Goal: Information Seeking & Learning: Learn about a topic

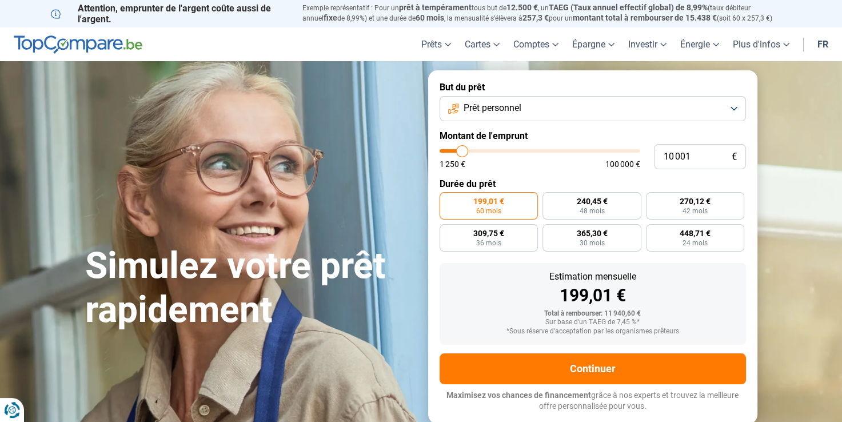
type input "10 500"
type input "10500"
type input "13 500"
type input "13500"
type input "14 500"
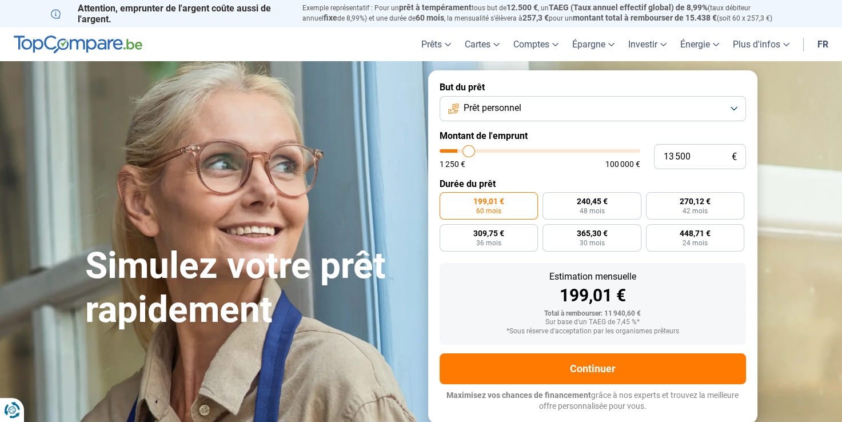
type input "14500"
type input "17 750"
type input "17750"
type input "20 000"
type input "20000"
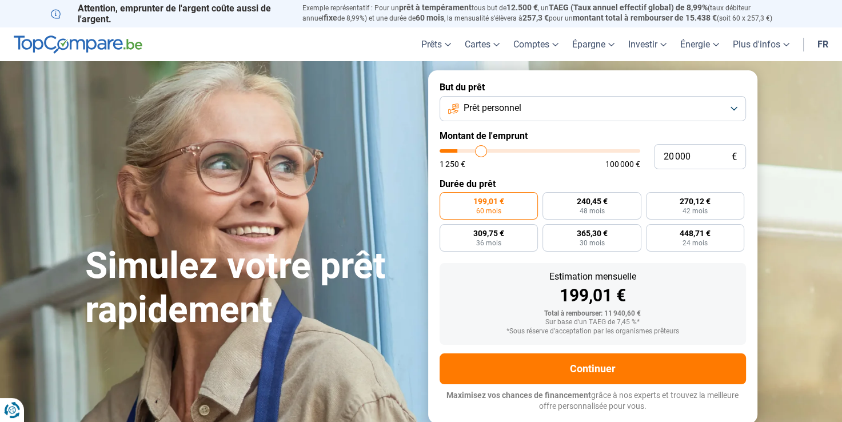
type input "22 750"
type input "22750"
type input "24 750"
type input "24750"
type input "26 250"
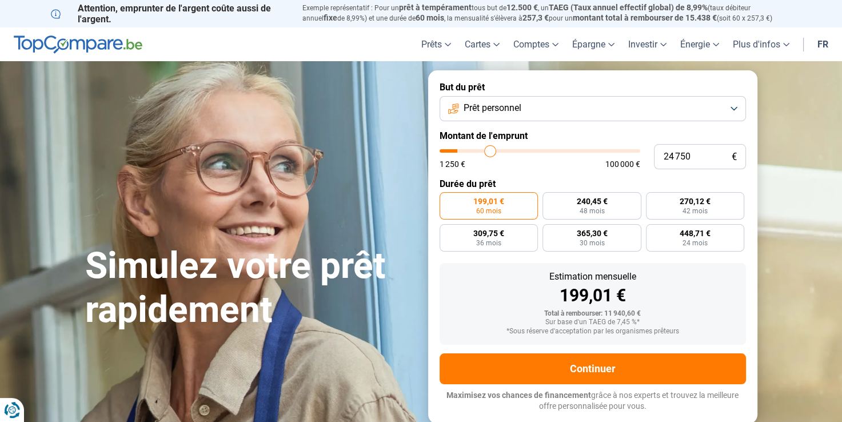
type input "26250"
type input "27 250"
type input "27250"
type input "28 500"
type input "28500"
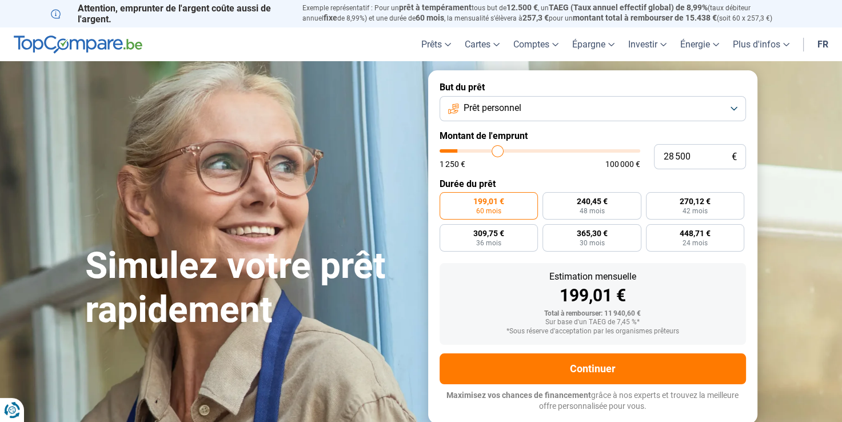
type input "29 500"
type input "29500"
type input "30 750"
type input "30750"
type input "31 250"
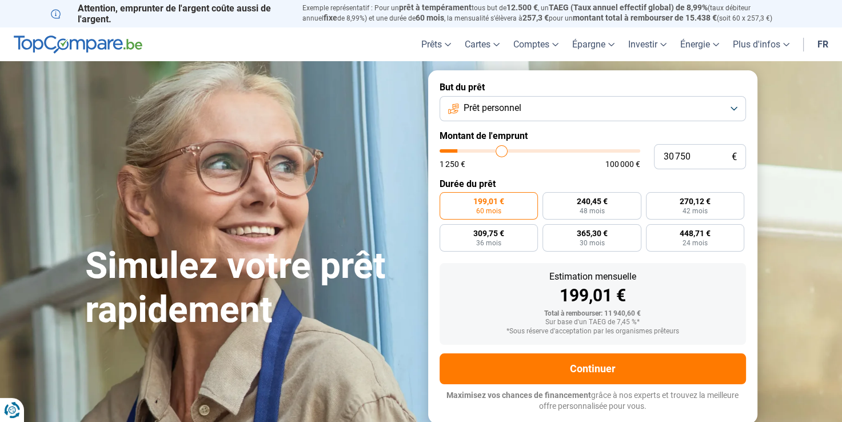
type input "31250"
type input "32 750"
type input "32750"
type input "34 250"
type input "34250"
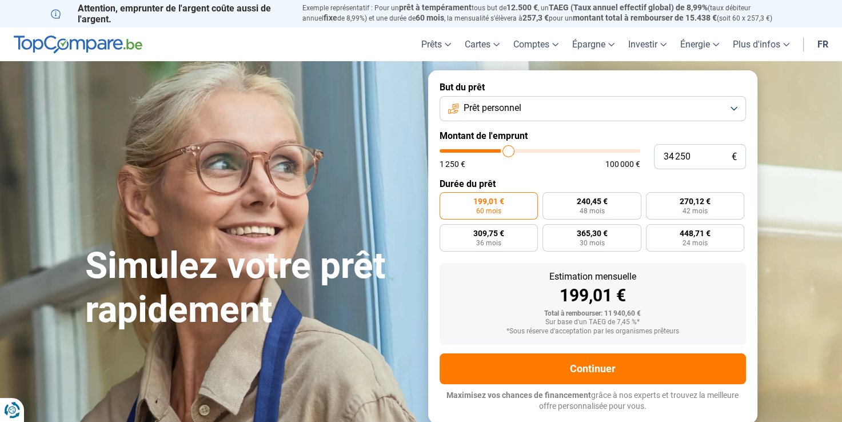
type input "35 250"
type input "35250"
type input "36 500"
type input "36500"
type input "36 750"
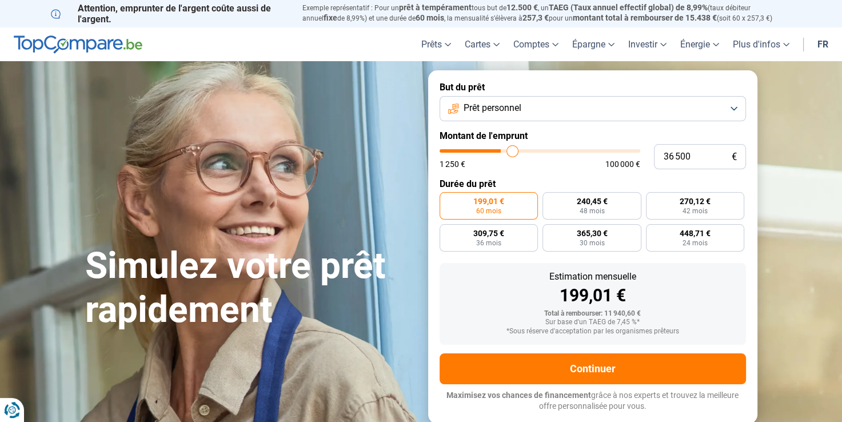
type input "36750"
type input "37 250"
type input "37250"
type input "37 750"
type input "37750"
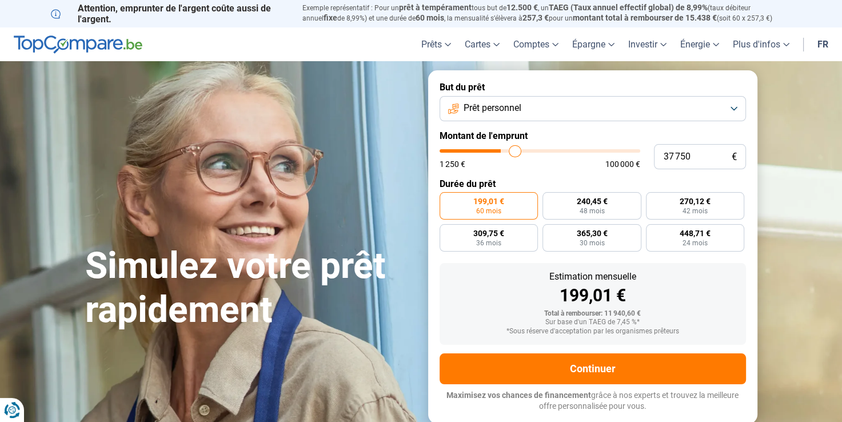
type input "38 000"
type input "38000"
type input "38 250"
type input "38250"
type input "38 750"
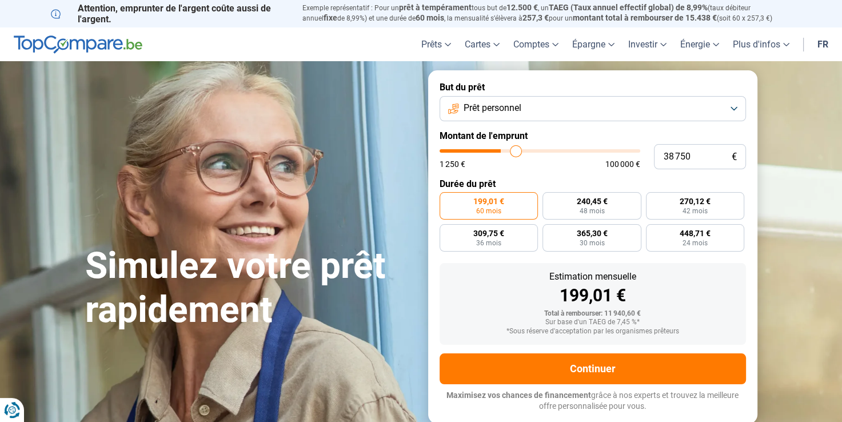
type input "38750"
type input "39 250"
type input "39250"
type input "40 000"
type input "40000"
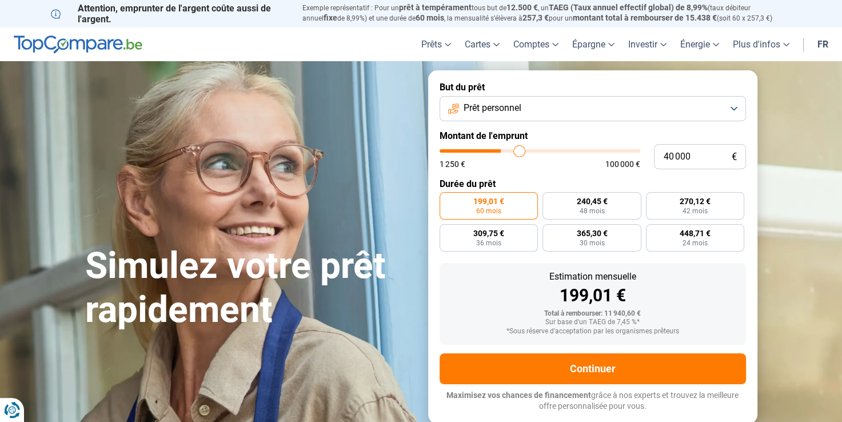
type input "40 750"
type input "40750"
type input "41 000"
type input "41000"
type input "41 750"
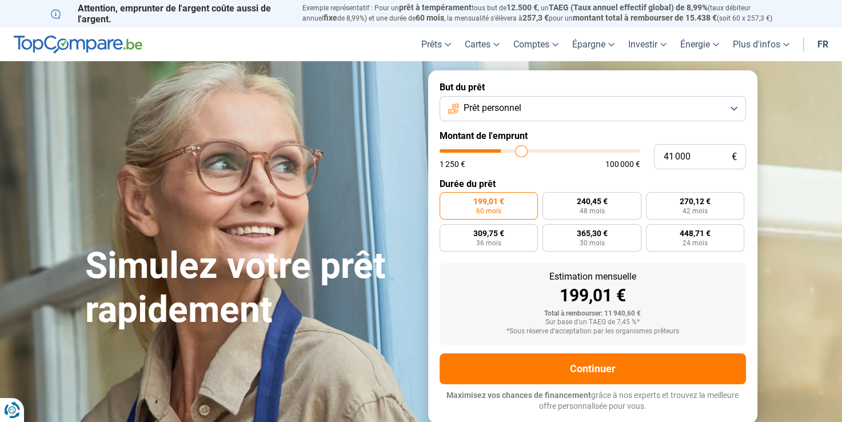
type input "41750"
type input "42 250"
type input "42250"
type input "42 500"
type input "42500"
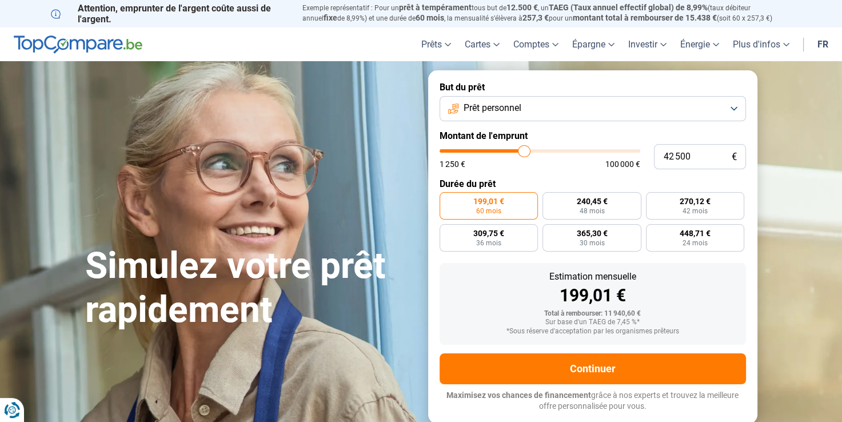
type input "42 750"
type input "42750"
type input "43 000"
type input "43000"
type input "43 250"
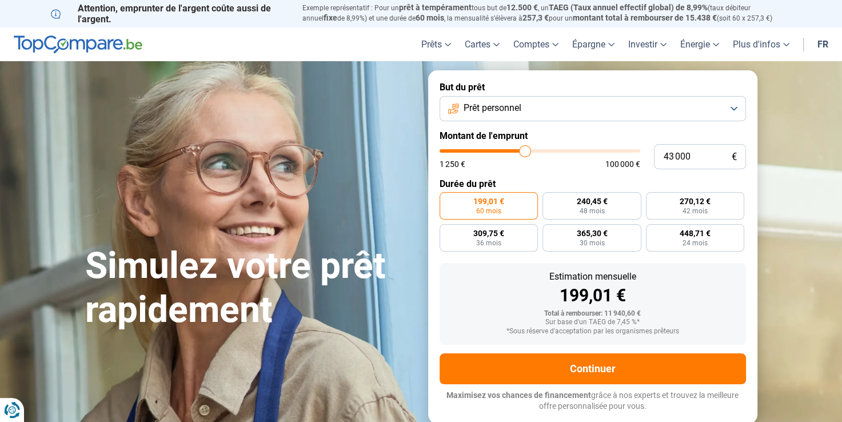
type input "43250"
type input "43 500"
type input "43500"
type input "43 750"
type input "43750"
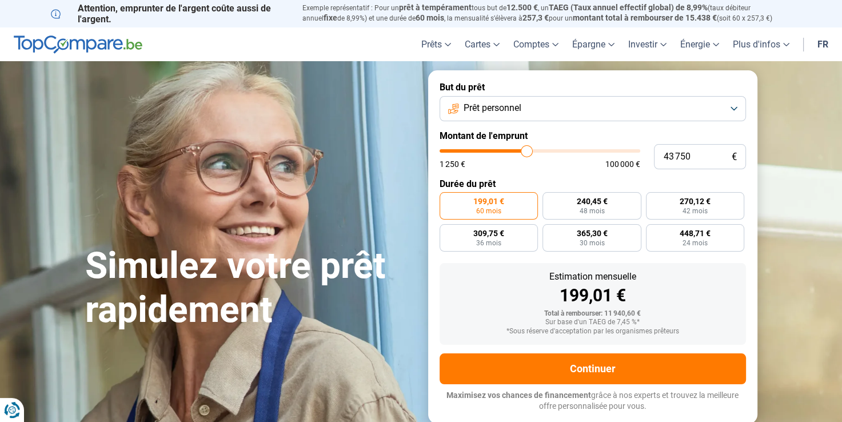
type input "44 250"
type input "44250"
type input "44 500"
type input "44500"
type input "44 750"
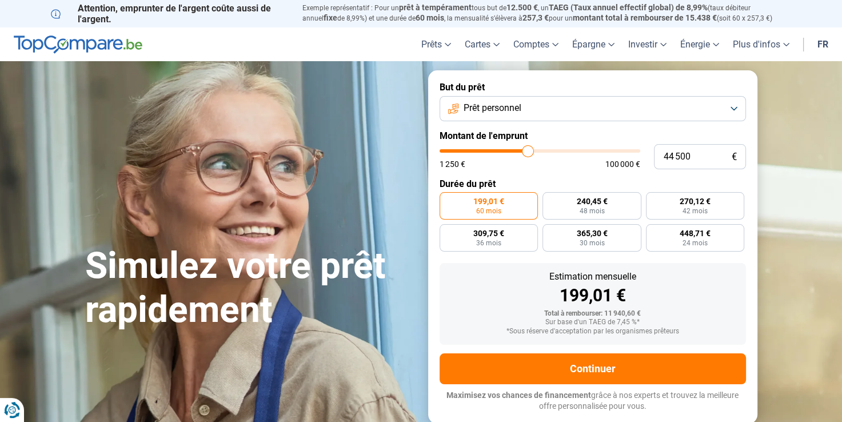
type input "44750"
type input "45 500"
type input "45500"
type input "45 750"
type input "45750"
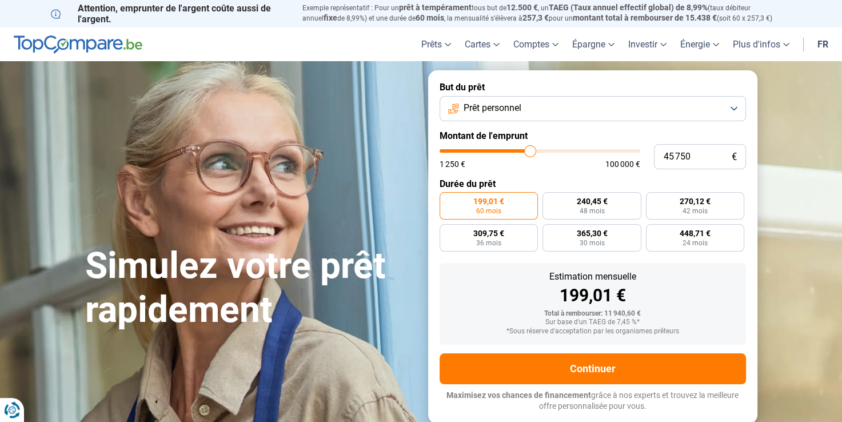
type input "46 000"
type input "46000"
type input "46 250"
type input "46250"
type input "46 500"
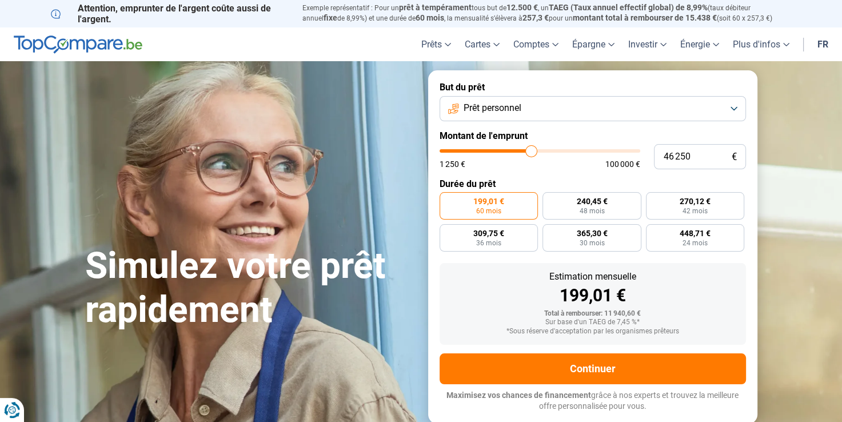
type input "46500"
type input "47 000"
type input "47000"
type input "47 250"
type input "47250"
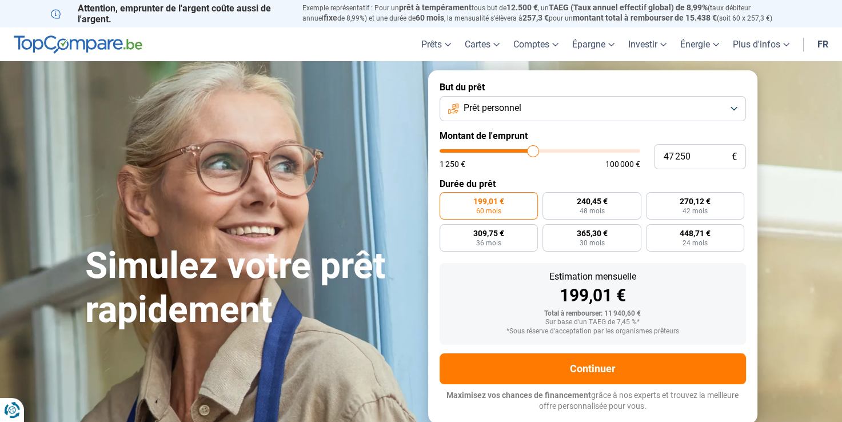
type input "47 500"
type input "47500"
type input "47 750"
type input "47750"
type input "48 000"
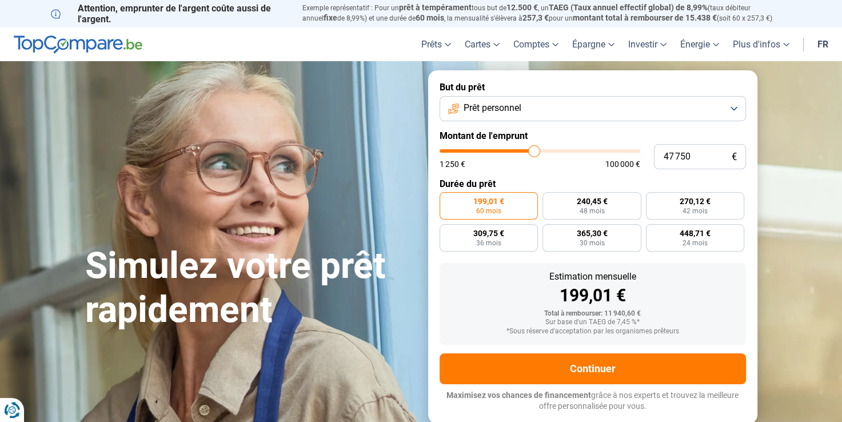
type input "48000"
type input "48 250"
type input "48250"
type input "48 500"
type input "48500"
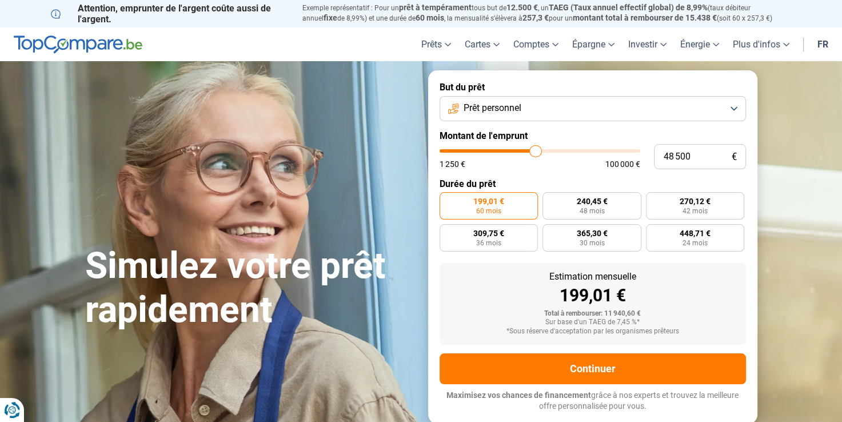
type input "48 750"
type input "48750"
type input "49 000"
type input "49000"
type input "49 250"
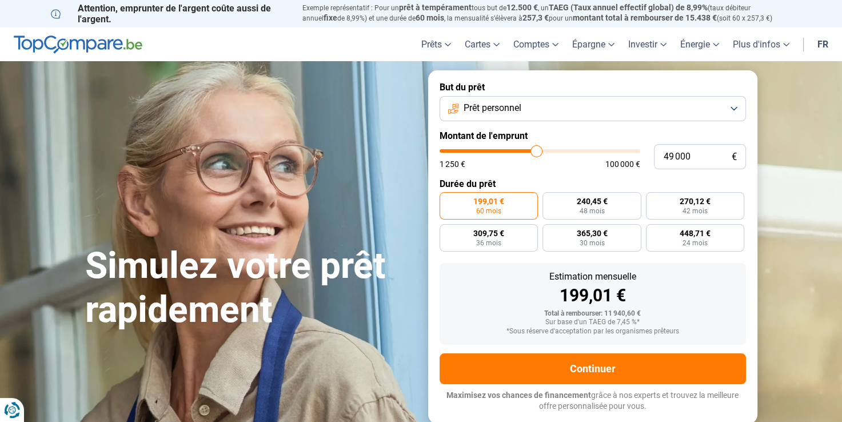
type input "49250"
type input "49 500"
type input "49500"
type input "49 750"
type input "49750"
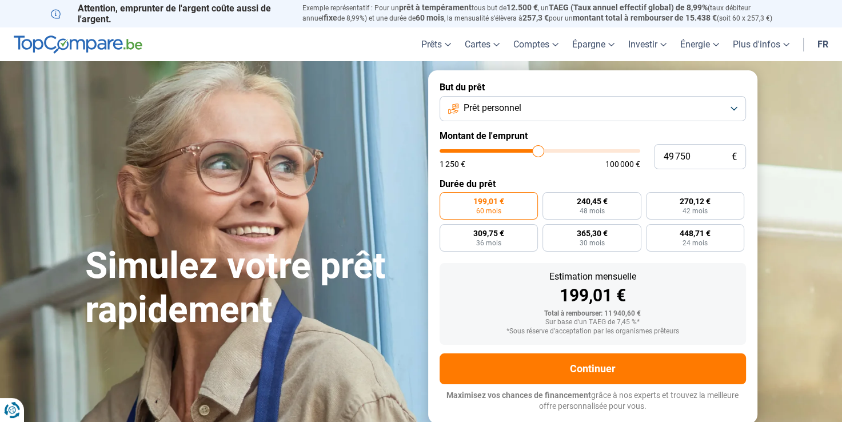
type input "50 000"
type input "50000"
type input "50 250"
type input "50250"
type input "50 500"
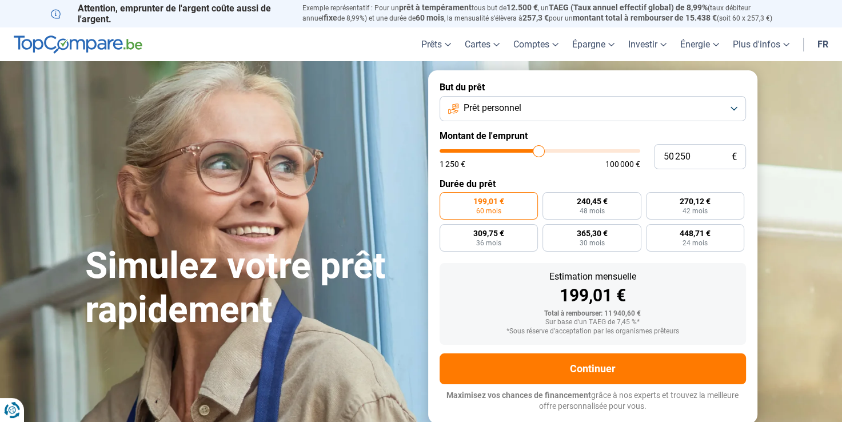
type input "50500"
type input "50 750"
type input "50750"
type input "51 000"
type input "51000"
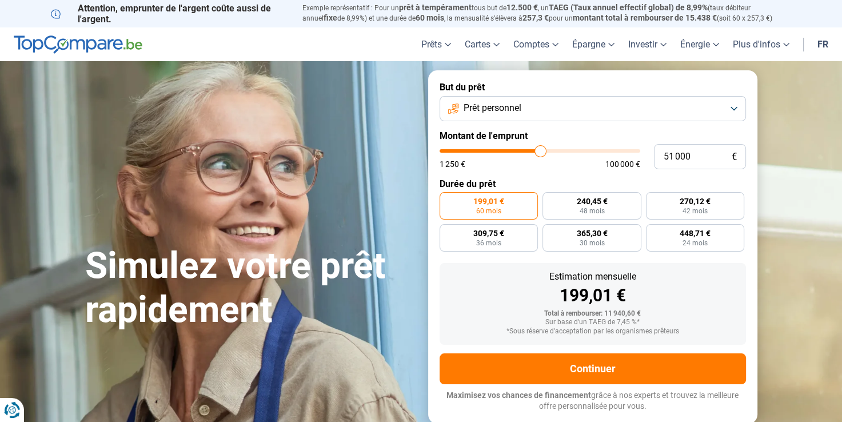
type input "51 250"
type input "51250"
type input "51 500"
type input "51500"
type input "51 750"
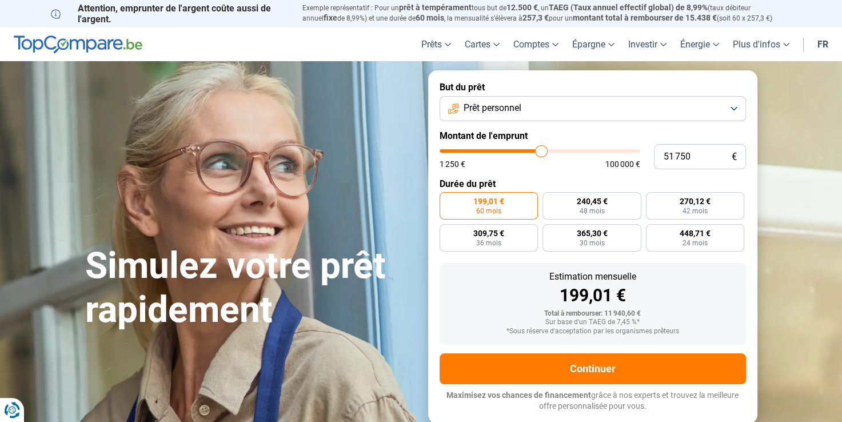
type input "51750"
type input "52 250"
type input "52250"
type input "52 500"
type input "52500"
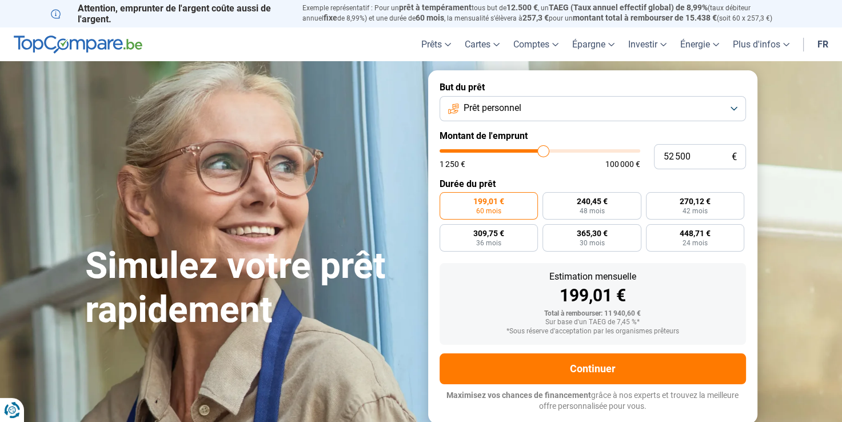
type input "52 000"
type input "52000"
type input "51 750"
type input "51750"
type input "51 500"
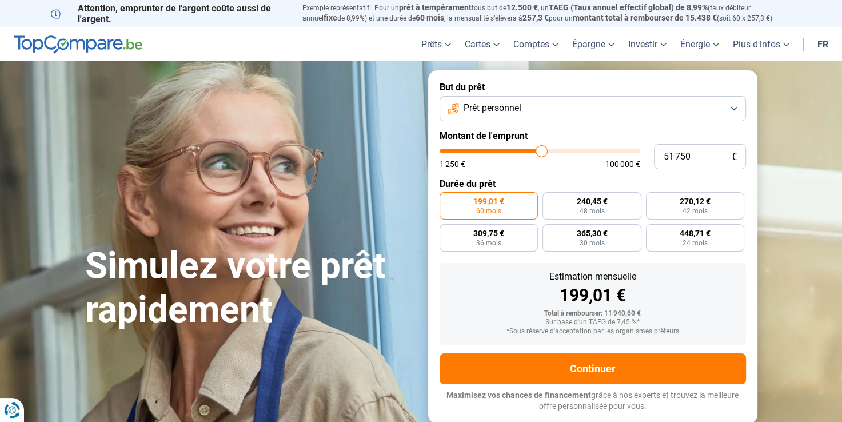
type input "51500"
type input "51 250"
type input "51250"
type input "51 000"
type input "51000"
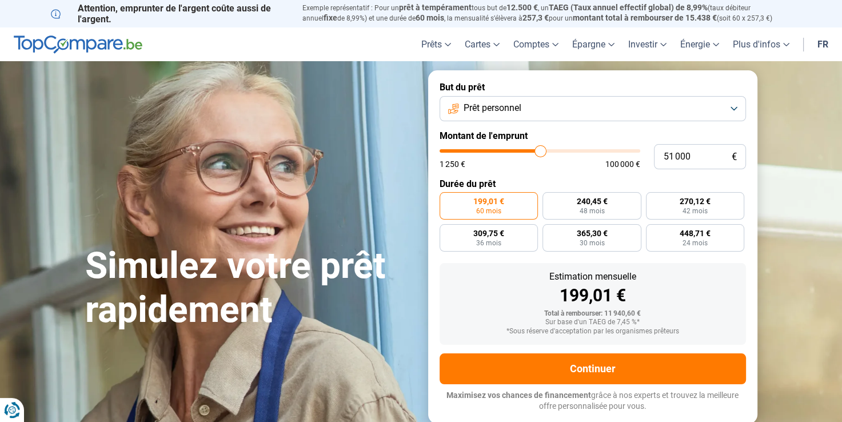
type input "50 750"
type input "50750"
type input "50 500"
type input "50500"
type input "50 750"
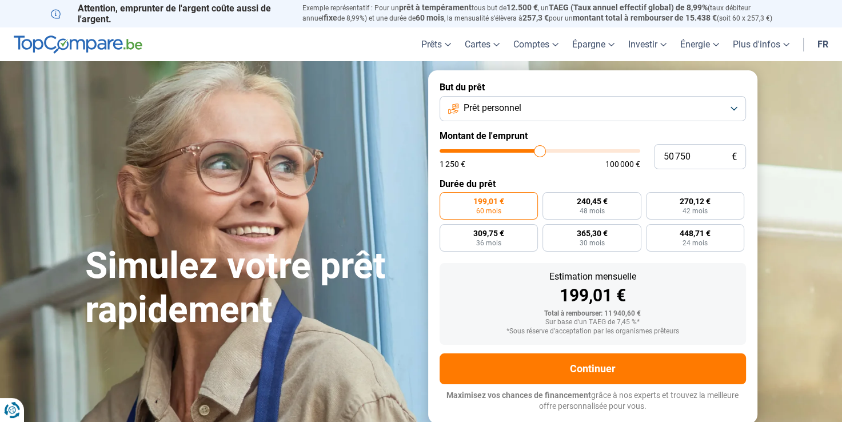
drag, startPoint x: 460, startPoint y: 154, endPoint x: 539, endPoint y: 147, distance: 79.1
type input "50750"
click at [539, 149] on input "range" at bounding box center [539, 150] width 201 height 3
radio input "false"
